Goal: Find specific page/section: Find specific page/section

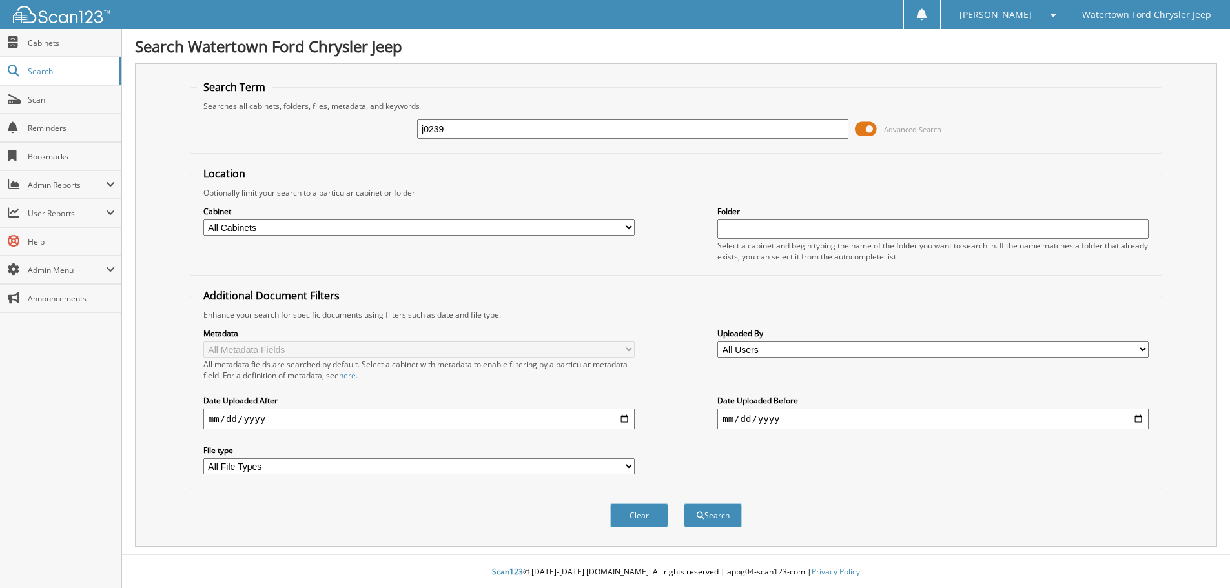
type input "j0239"
click at [684, 504] on button "Search" at bounding box center [713, 516] width 58 height 24
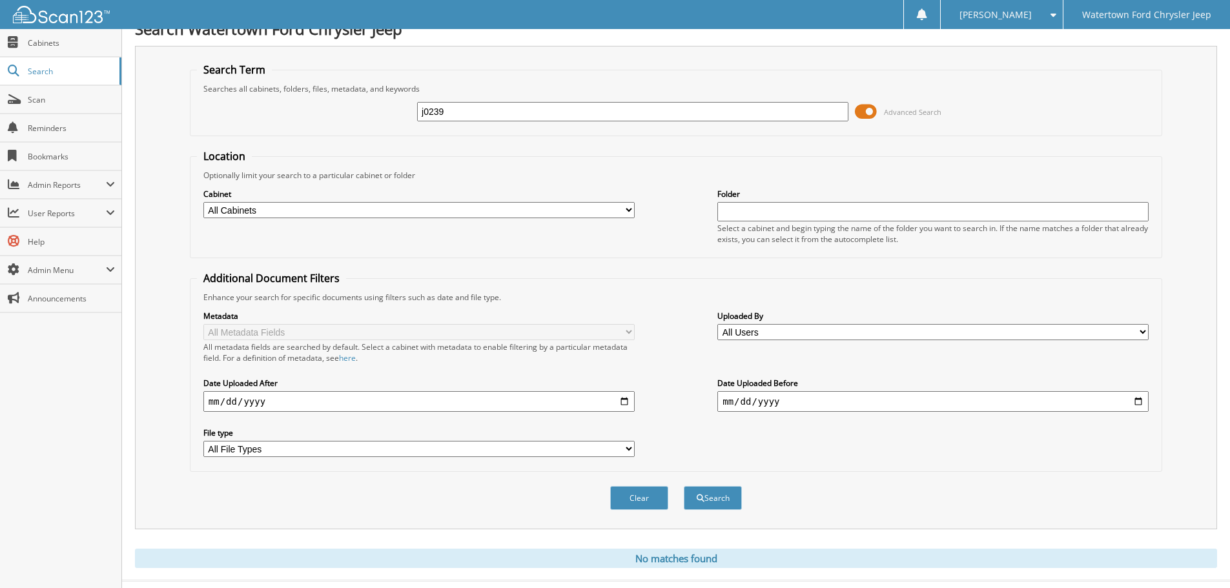
scroll to position [46, 0]
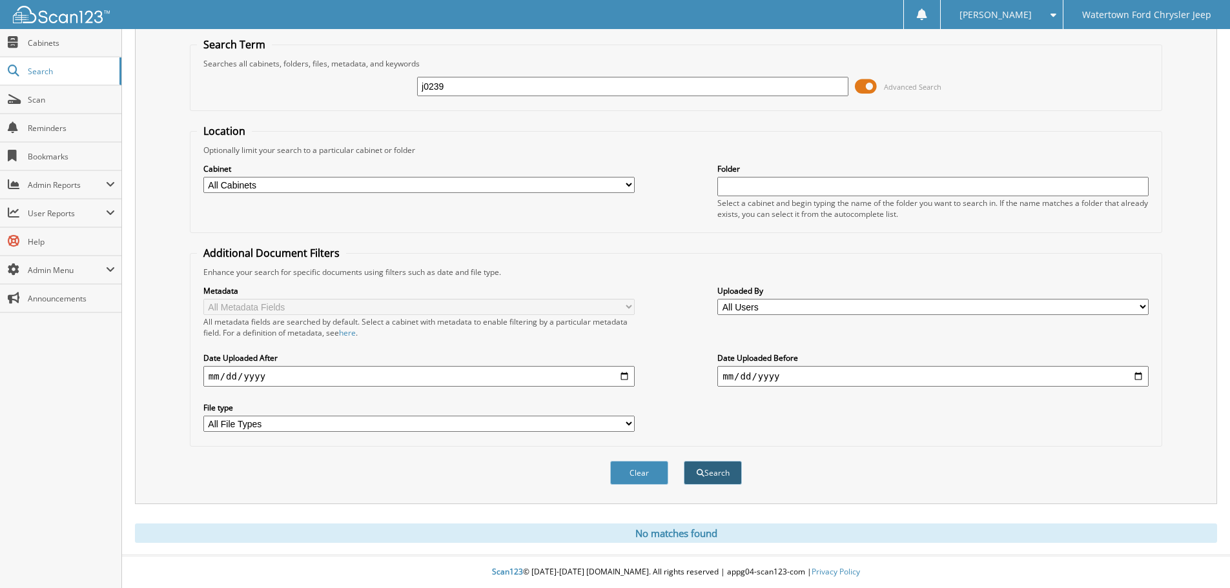
click at [701, 469] on span "submit" at bounding box center [701, 473] width 8 height 8
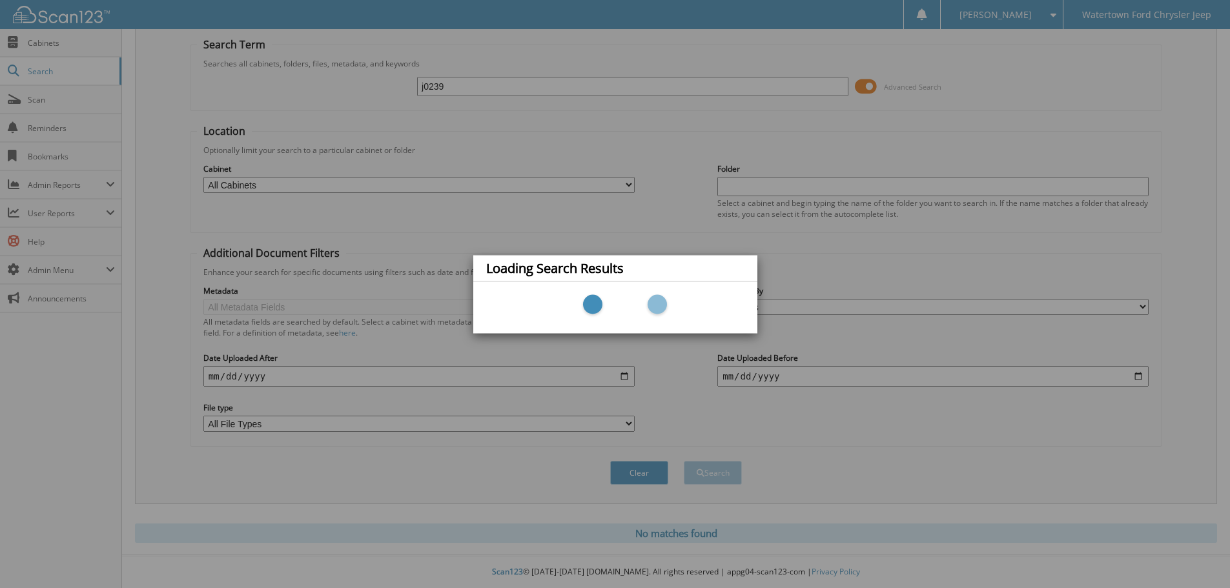
click at [59, 45] on div "Loading Search Results" at bounding box center [615, 294] width 1230 height 588
